Goal: Task Accomplishment & Management: Use online tool/utility

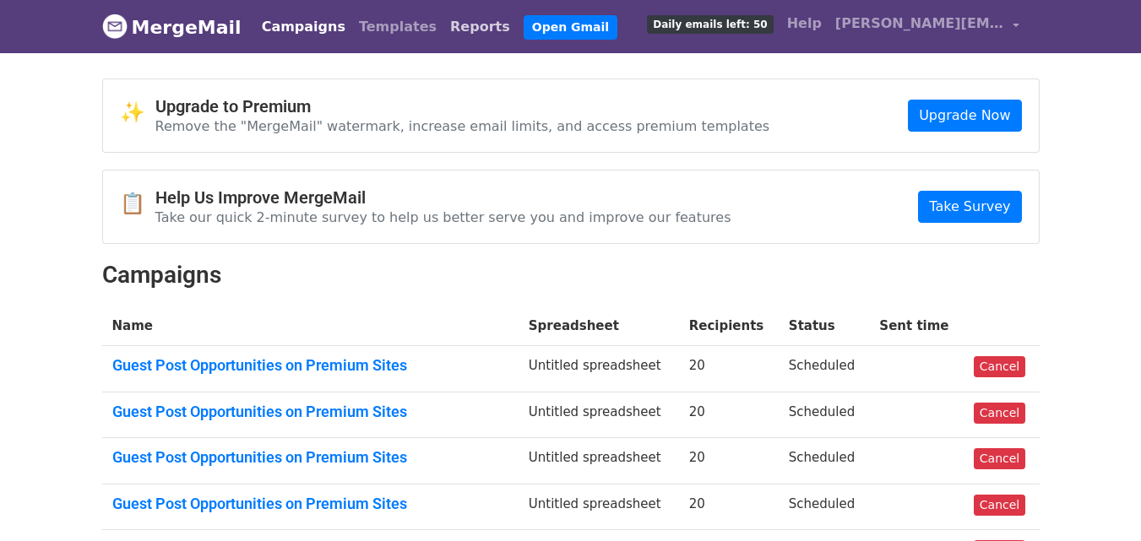
click at [443, 25] on link "Reports" at bounding box center [479, 27] width 73 height 34
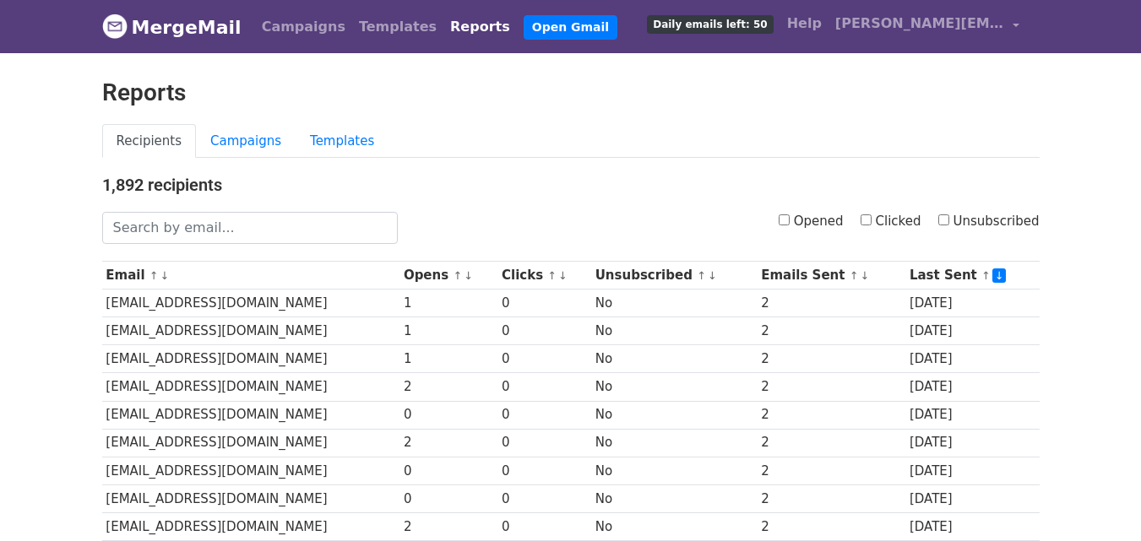
click at [789, 220] on input "Opened" at bounding box center [783, 219] width 11 height 11
checkbox input "true"
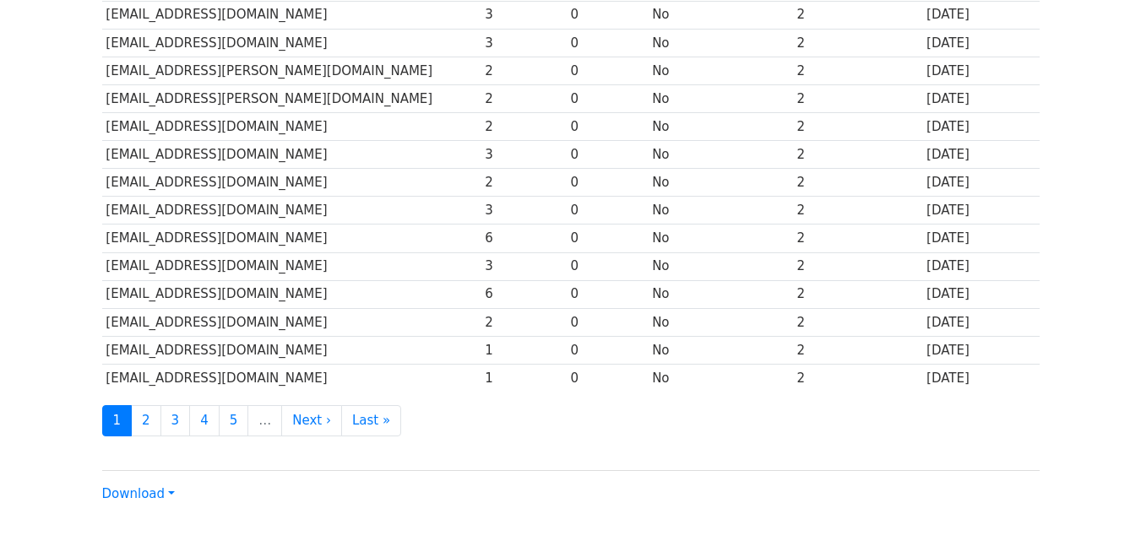
scroll to position [834, 0]
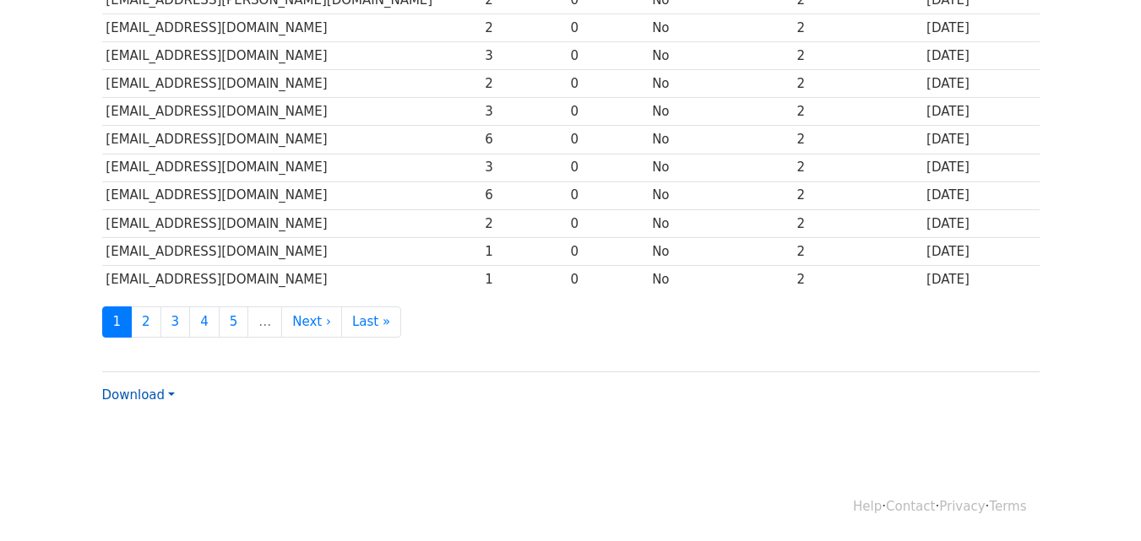
click at [150, 392] on link "Download" at bounding box center [138, 395] width 73 height 15
click at [152, 430] on link "CSV" at bounding box center [169, 427] width 133 height 27
